Goal: Information Seeking & Learning: Learn about a topic

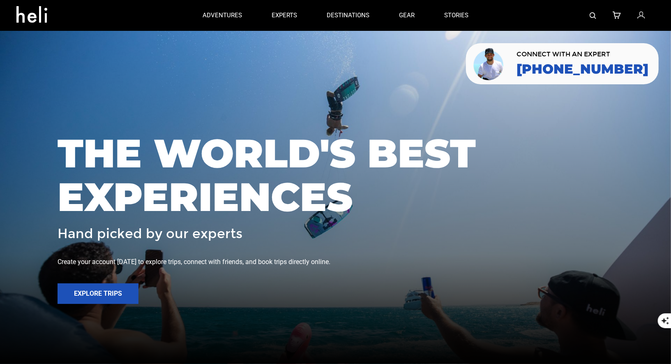
click at [594, 13] on img at bounding box center [593, 15] width 7 height 7
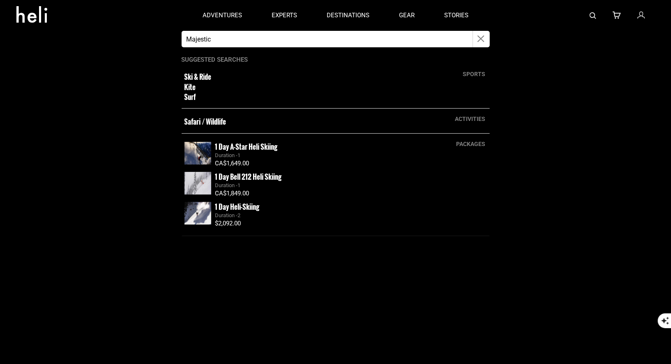
type input "majestic"
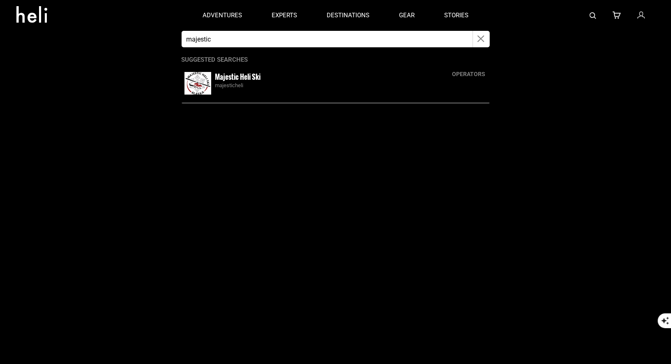
click at [230, 79] on small "Majestic Heli Ski" at bounding box center [238, 76] width 46 height 10
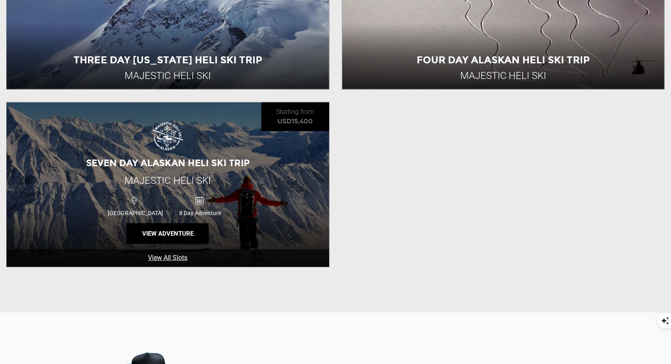
scroll to position [382, 0]
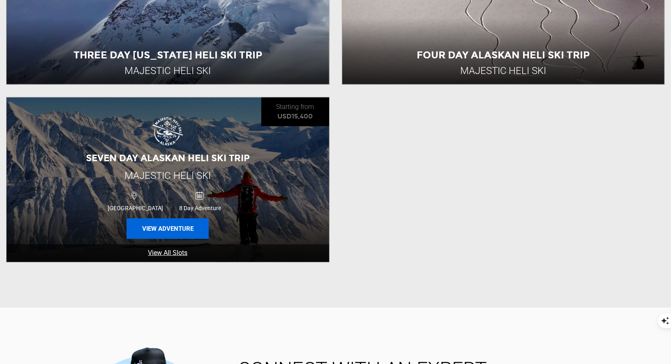
click at [181, 220] on button "View Adventure" at bounding box center [168, 228] width 82 height 21
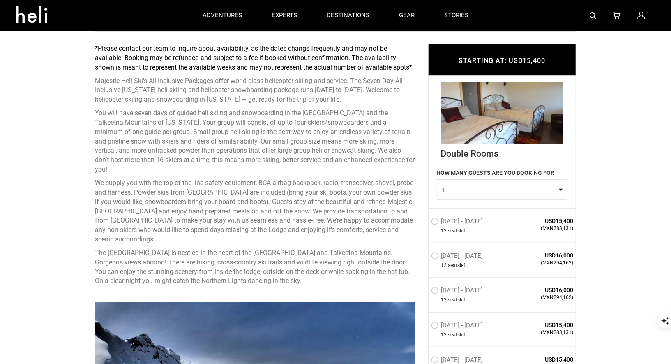
scroll to position [316, 0]
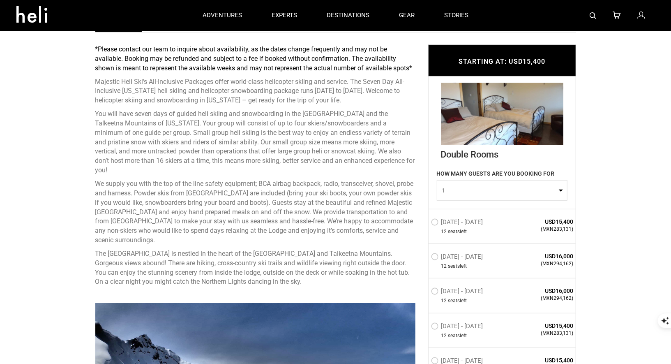
drag, startPoint x: 310, startPoint y: 263, endPoint x: 88, endPoint y: 81, distance: 287.0
copy div "Loremips Dolo Sit’a Con-Adipiscin Elitsedd eiusm tempo-incid utlaboreet dolore …"
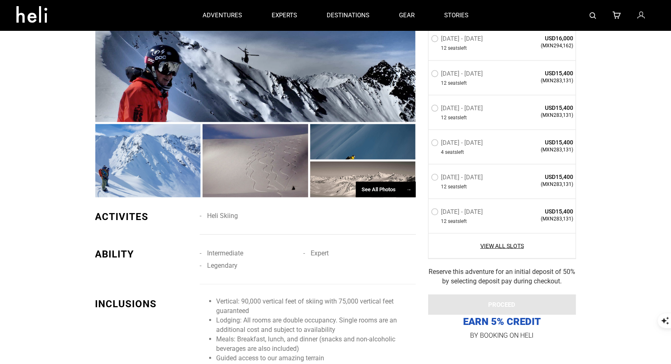
scroll to position [174, 0]
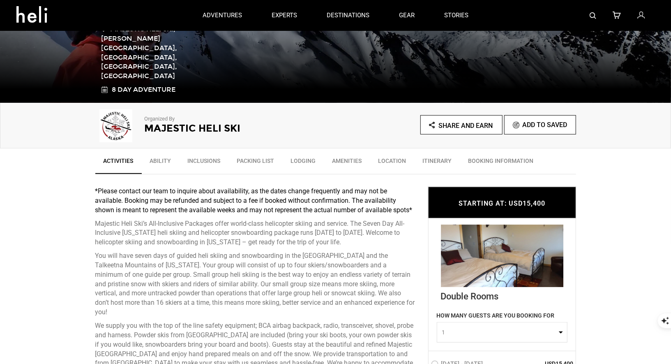
click at [588, 18] on div at bounding box center [568, 15] width 171 height 31
click at [593, 16] on img at bounding box center [593, 15] width 7 height 7
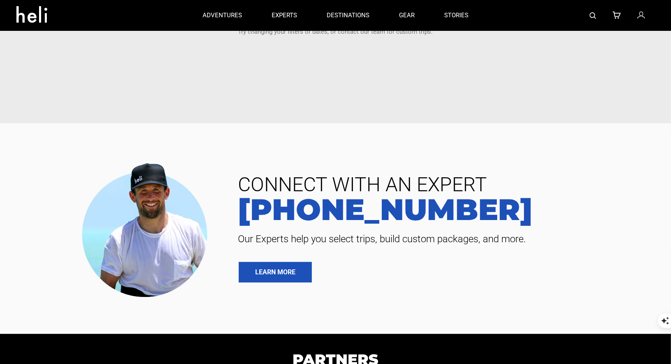
click at [595, 13] on img at bounding box center [593, 15] width 7 height 7
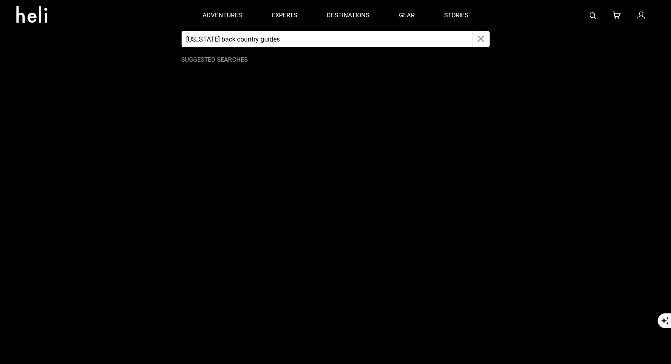
click at [208, 39] on input "[US_STATE] back country guides" at bounding box center [327, 39] width 291 height 16
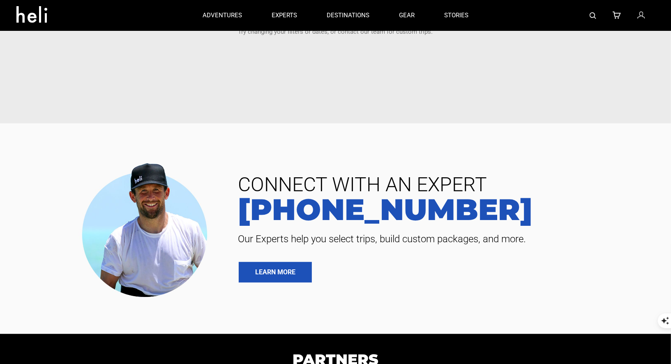
click at [590, 13] on img at bounding box center [593, 15] width 7 height 7
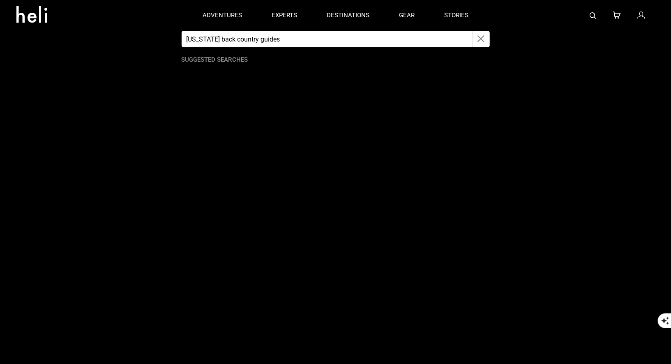
drag, startPoint x: 316, startPoint y: 40, endPoint x: 205, endPoint y: 39, distance: 111.4
click at [205, 39] on input "[US_STATE] back country guides" at bounding box center [327, 39] width 291 height 16
type input "A"
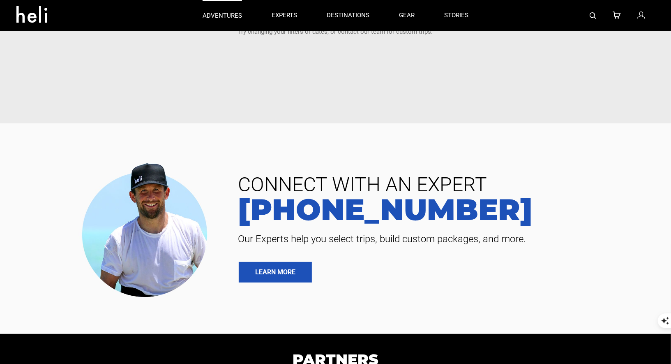
type input "[US_STATE] BAck"
click at [589, 16] on div at bounding box center [568, 15] width 171 height 31
click at [591, 15] on img at bounding box center [593, 15] width 7 height 7
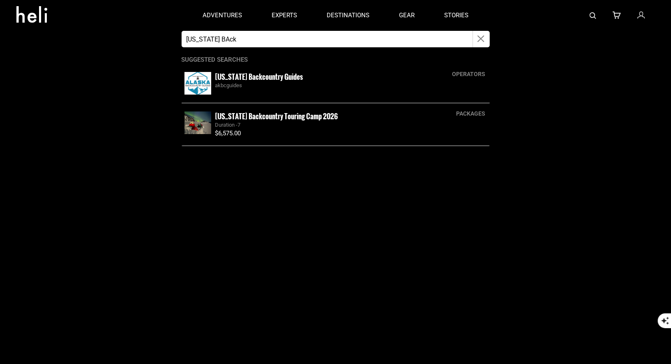
click at [270, 78] on small "[US_STATE] Backcountry Guides" at bounding box center [259, 76] width 88 height 10
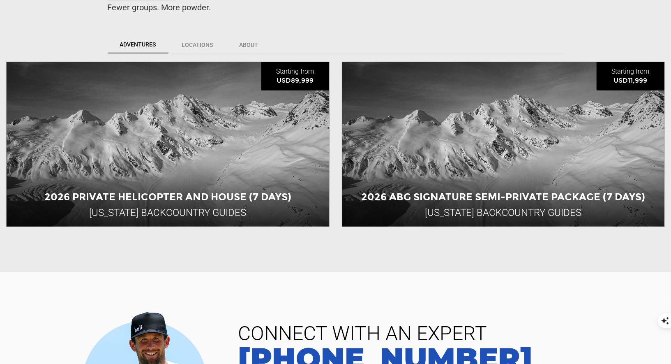
scroll to position [230, 0]
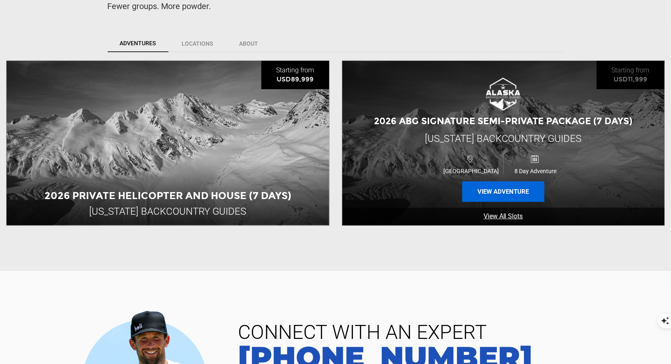
click at [513, 195] on button "View Adventure" at bounding box center [503, 191] width 82 height 21
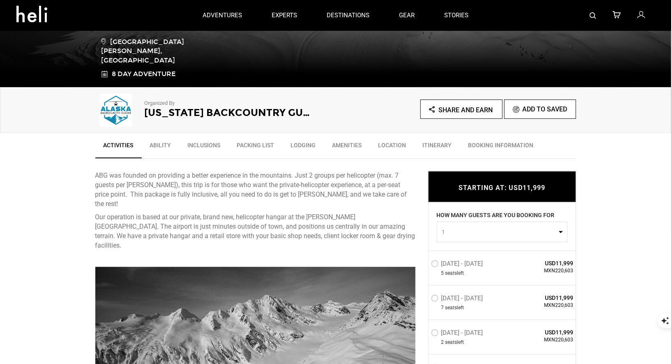
scroll to position [170, 0]
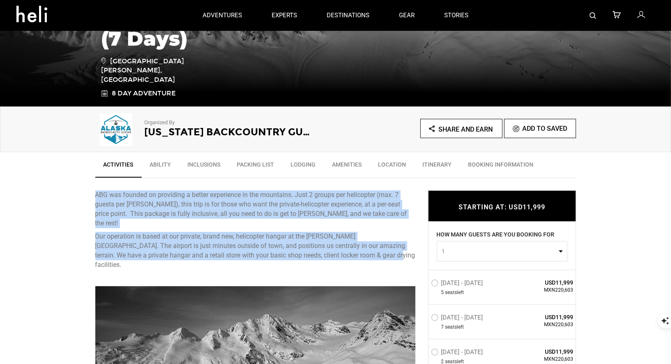
drag, startPoint x: 337, startPoint y: 244, endPoint x: 84, endPoint y: 192, distance: 257.7
copy div "ABG was founded on providing a better experience in the mountains. Just 2 group…"
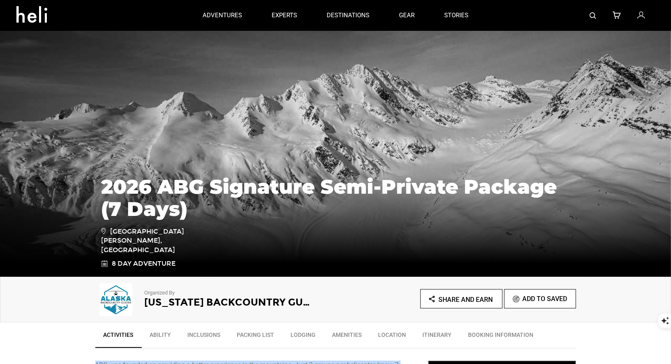
click at [593, 15] on img at bounding box center [593, 15] width 7 height 7
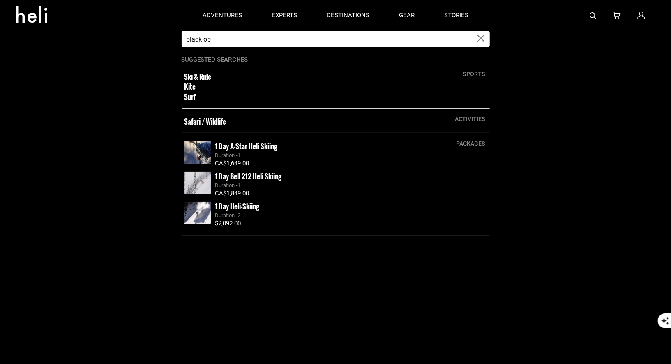
type input "Black ops"
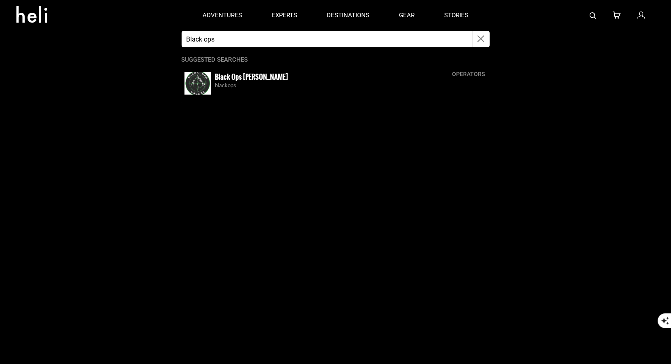
click at [217, 77] on small "Black Ops [PERSON_NAME]" at bounding box center [251, 76] width 73 height 10
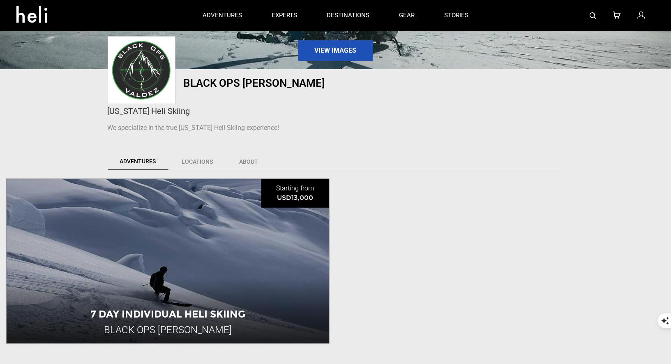
scroll to position [248, 0]
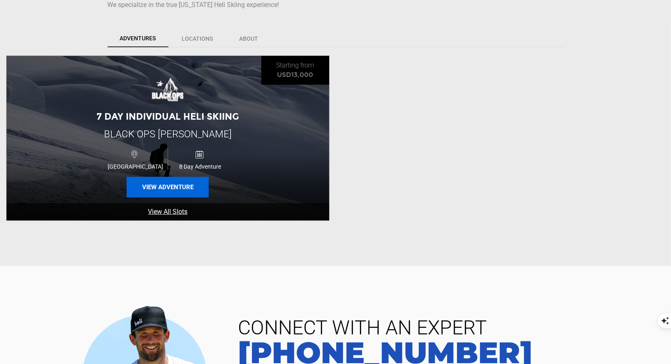
click at [145, 186] on button "View Adventure" at bounding box center [168, 187] width 82 height 21
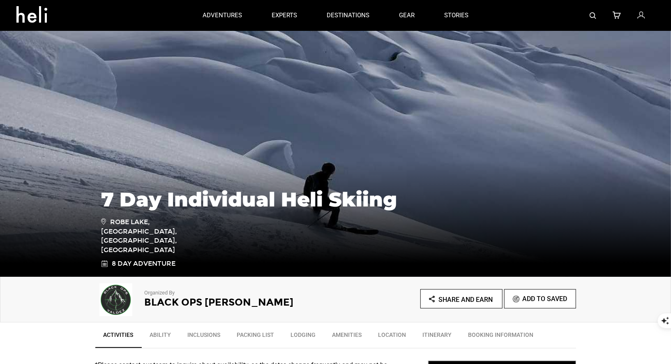
click at [392, 147] on img at bounding box center [335, 153] width 671 height 247
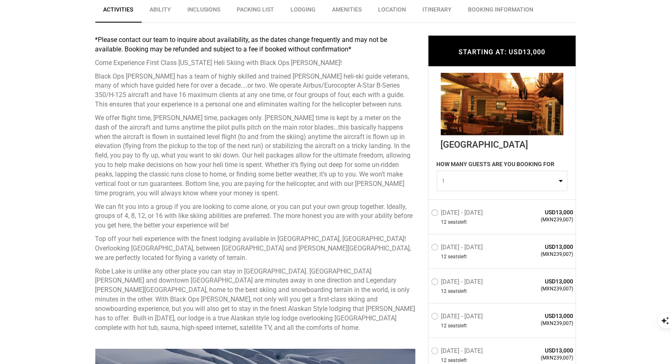
scroll to position [325, 0]
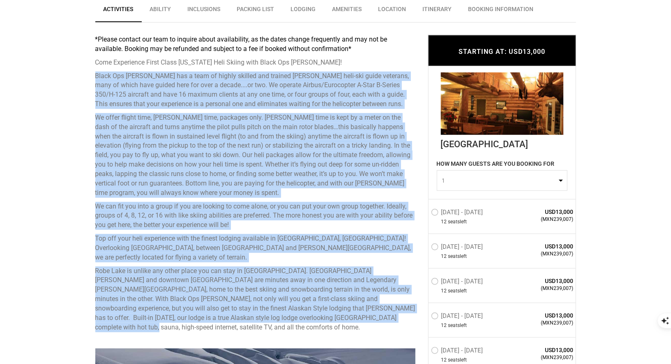
drag, startPoint x: 317, startPoint y: 308, endPoint x: 89, endPoint y: 70, distance: 329.8
copy div "Lorem Ips Dolors ame c adip el seddoe tempori utl etdolor Magnaa enim-adm venia…"
